Goal: Task Accomplishment & Management: Manage account settings

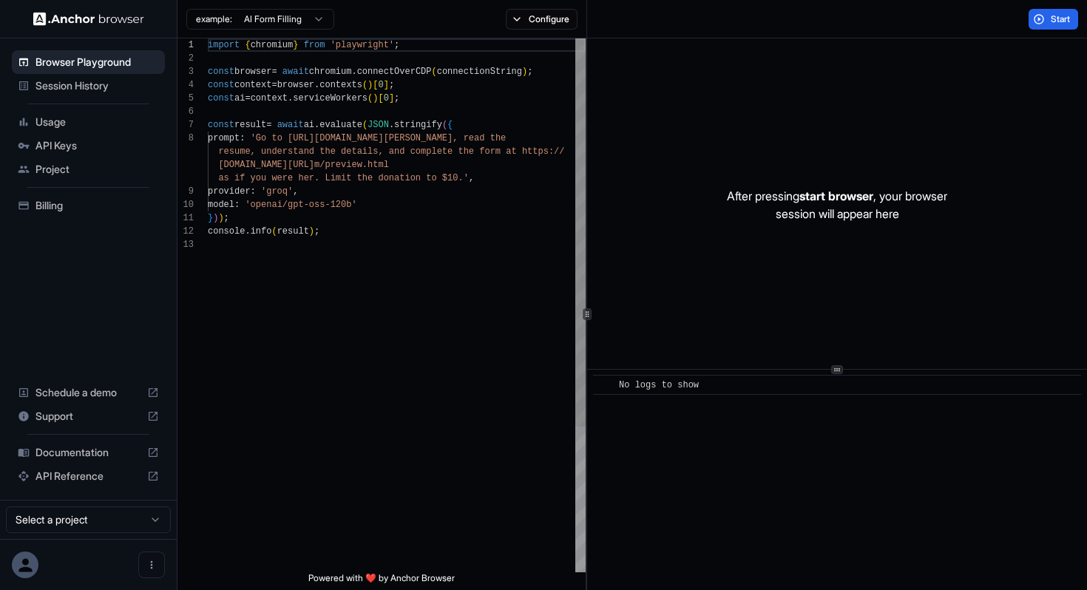
scroll to position [93, 0]
click at [80, 146] on span "API Keys" at bounding box center [96, 145] width 123 height 15
